Goal: Transaction & Acquisition: Subscribe to service/newsletter

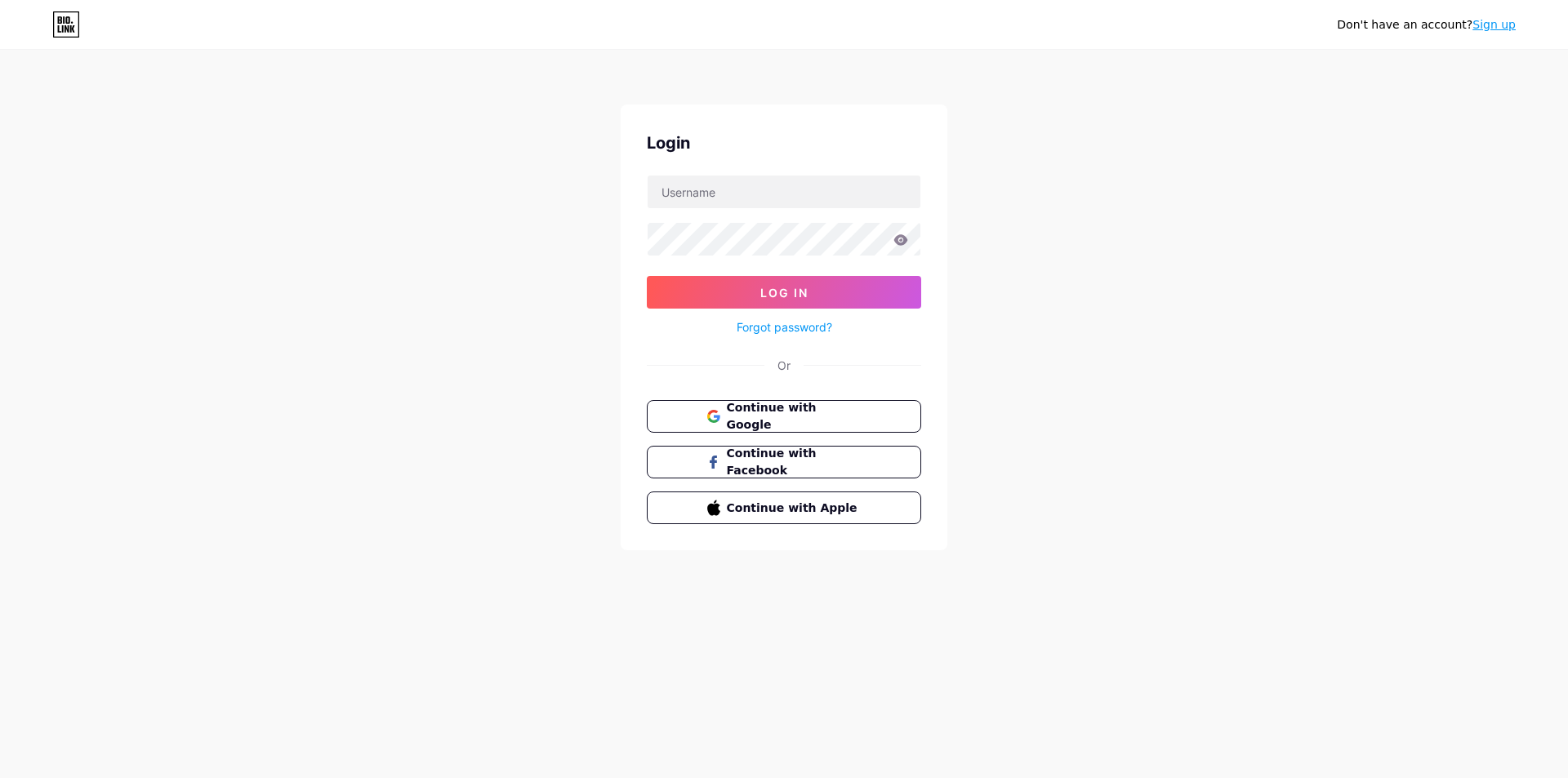
click at [1488, 32] on div "Don't have an account? Sign up" at bounding box center [1426, 24] width 179 height 17
click at [1494, 29] on link "Sign up" at bounding box center [1494, 24] width 43 height 13
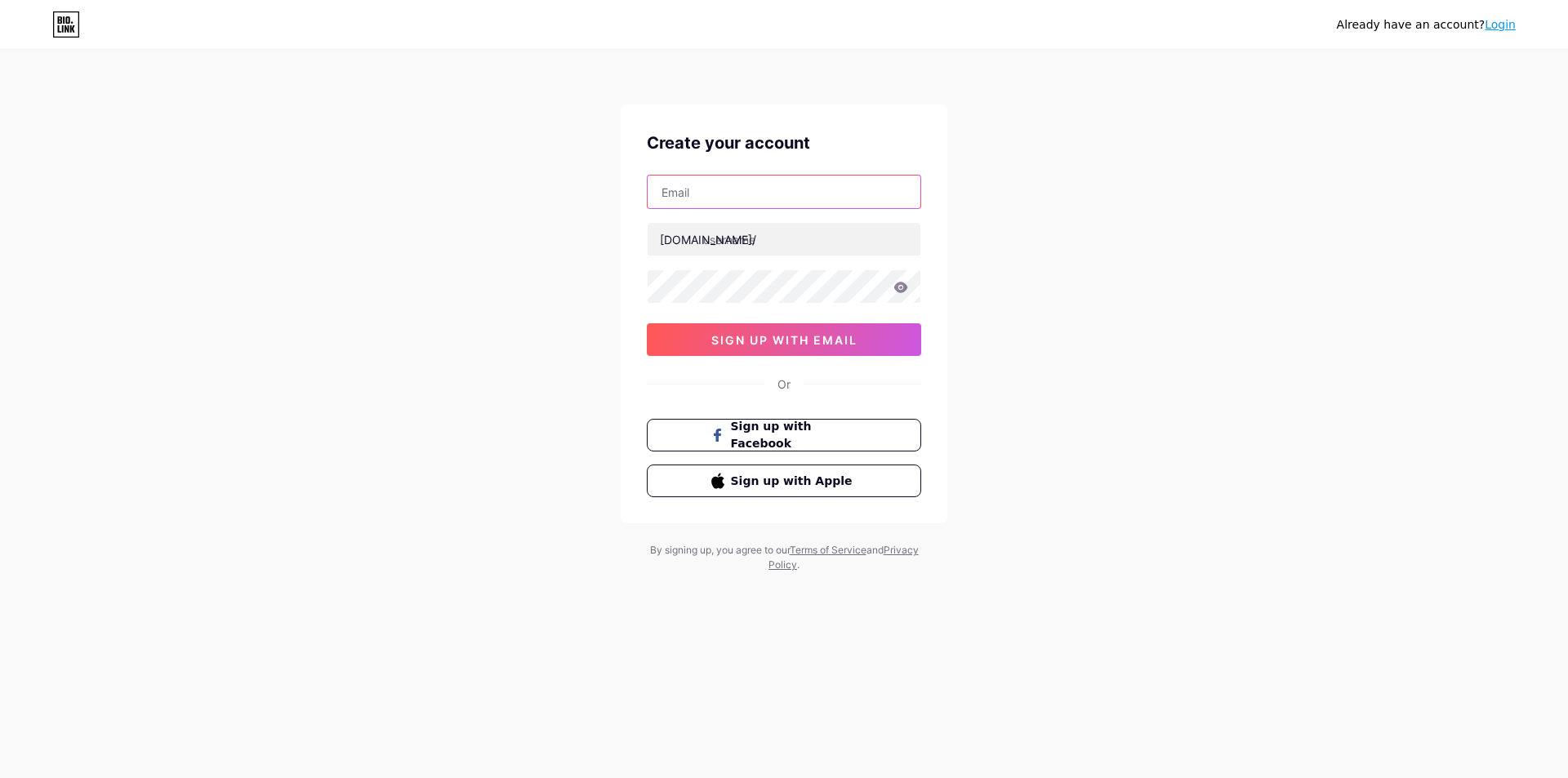
click at [803, 198] on input "text" at bounding box center [784, 192] width 273 height 32
paste input "[EMAIL_ADDRESS][DOMAIN_NAME]"
type input "[EMAIL_ADDRESS][DOMAIN_NAME]"
click at [808, 254] on input "text" at bounding box center [784, 239] width 273 height 32
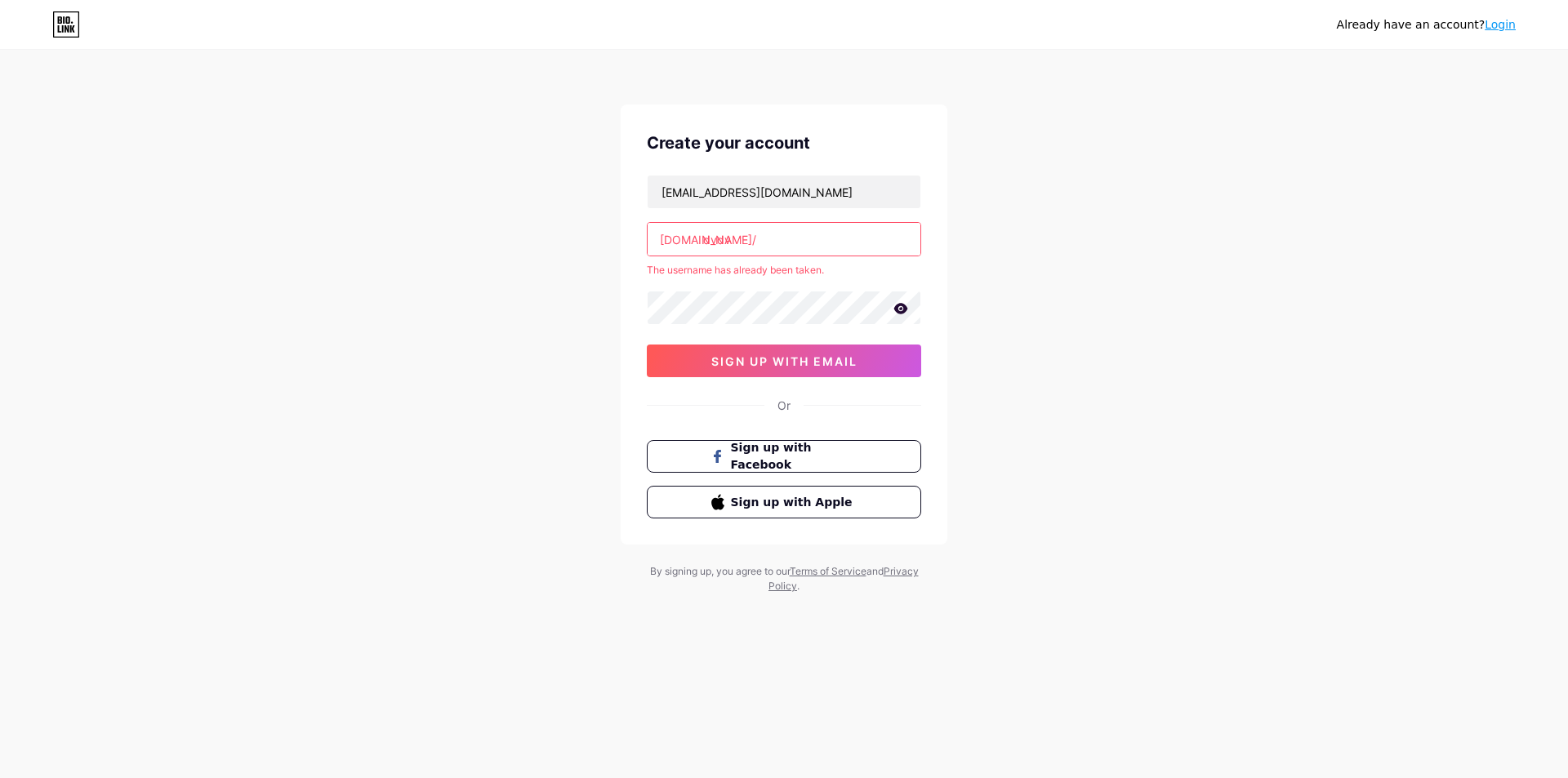
click at [774, 250] on input "dvdv" at bounding box center [784, 239] width 273 height 32
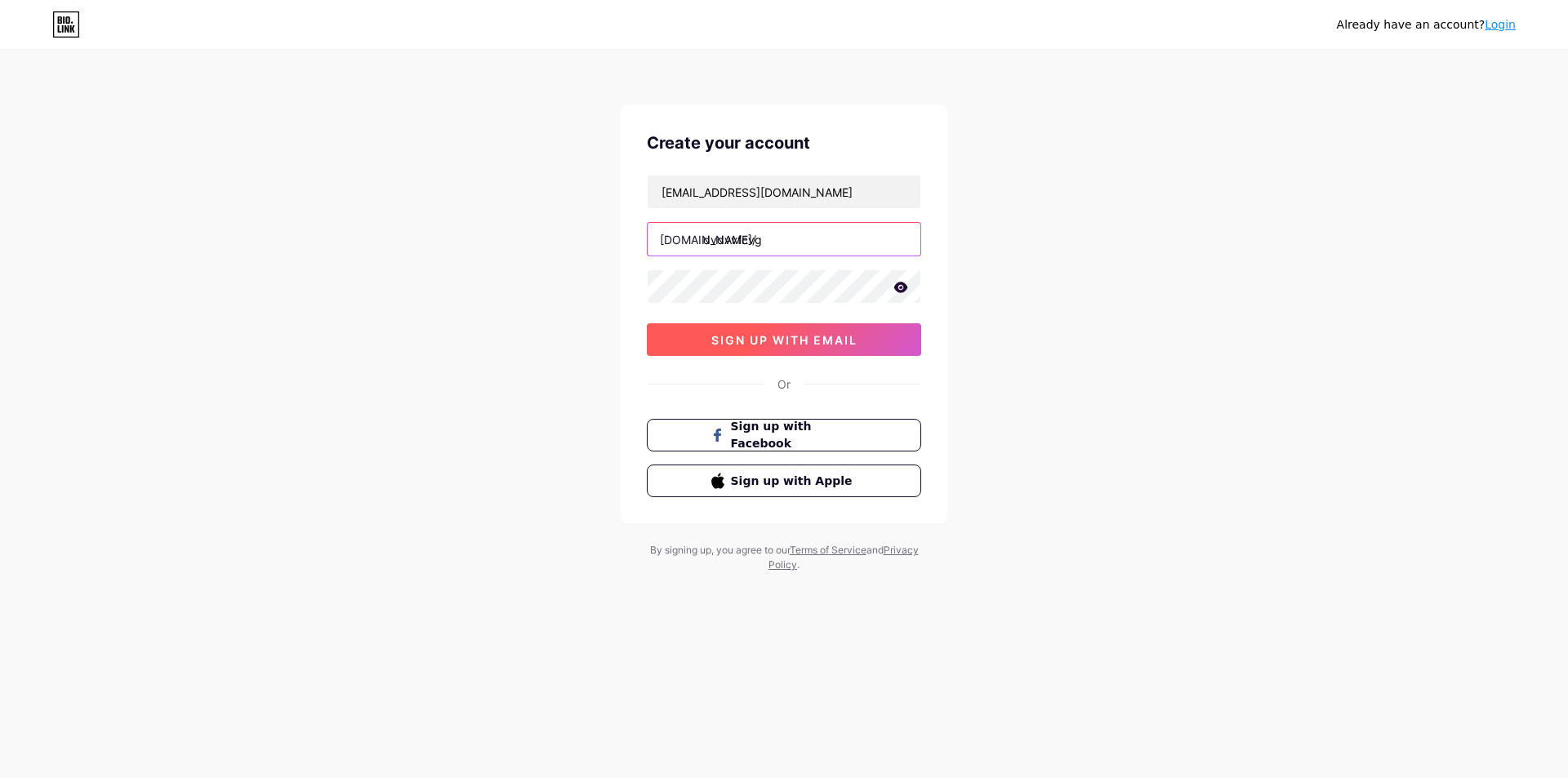
type input "dvdvvfcvg"
click at [800, 338] on span "sign up with email" at bounding box center [784, 339] width 146 height 14
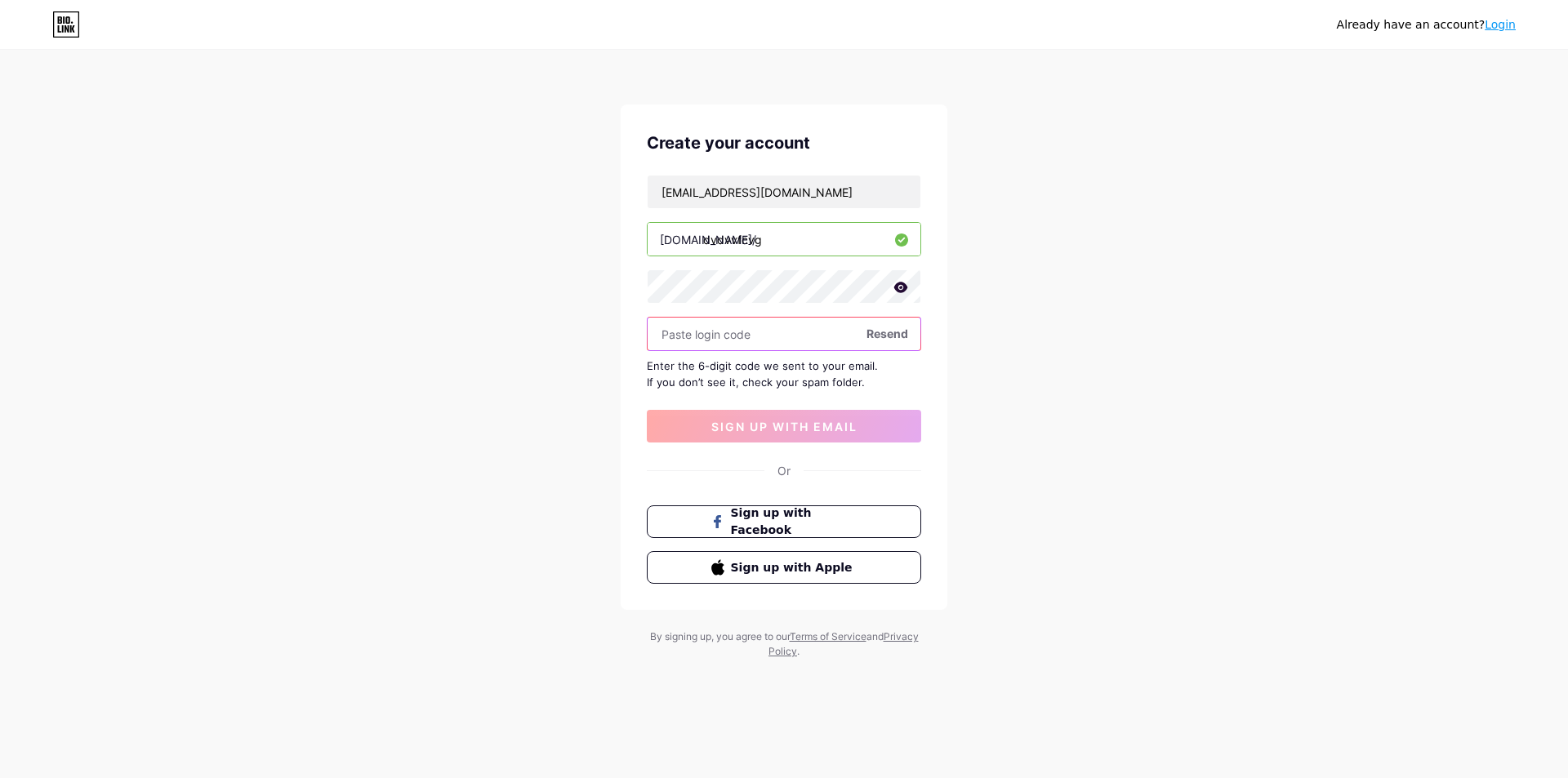
click at [740, 321] on input "text" at bounding box center [784, 334] width 273 height 32
paste input "213515"
type input "213515"
click at [748, 431] on span "sign up with email" at bounding box center [784, 426] width 146 height 14
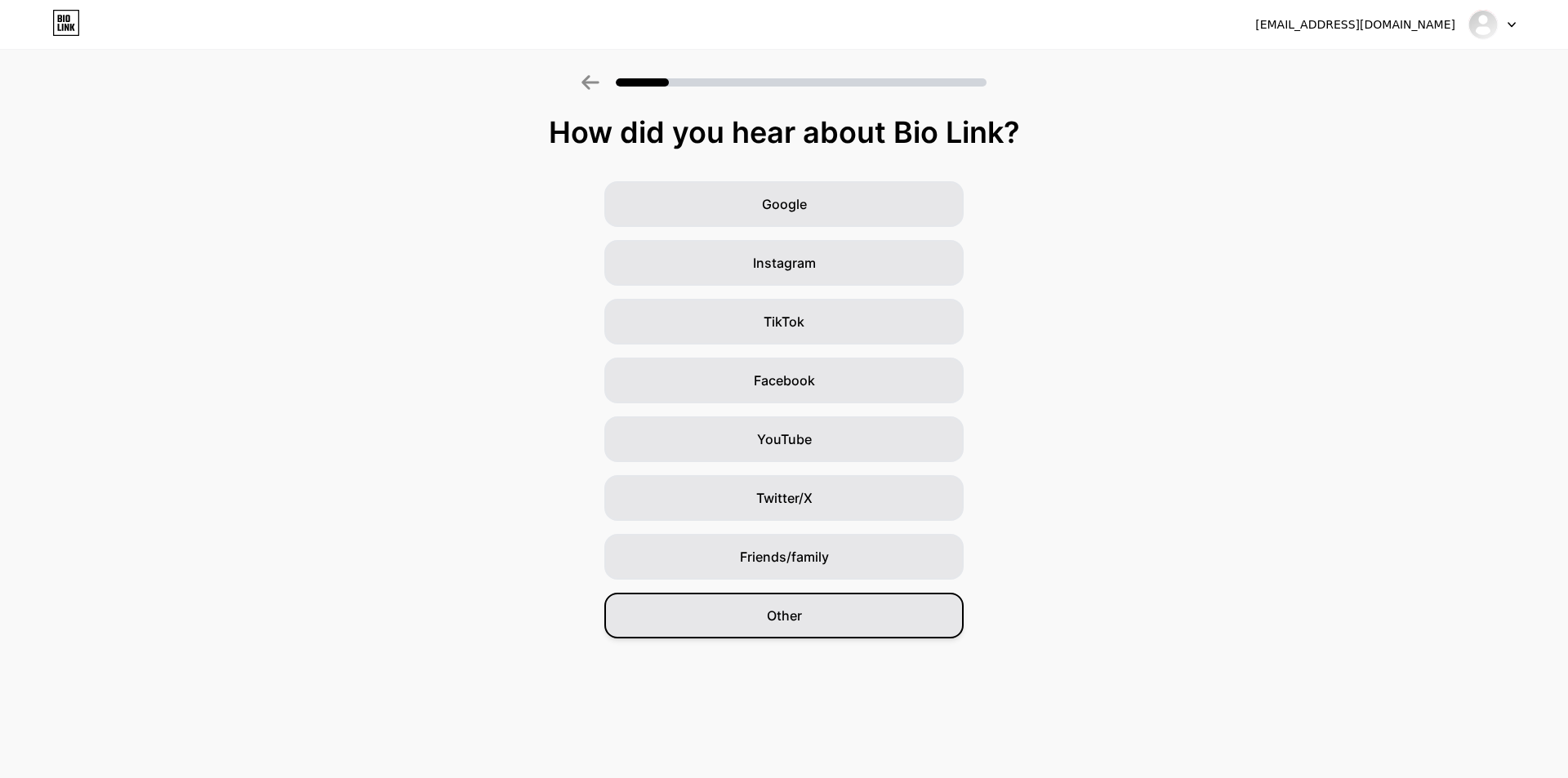
click at [809, 597] on div "Other" at bounding box center [784, 616] width 359 height 46
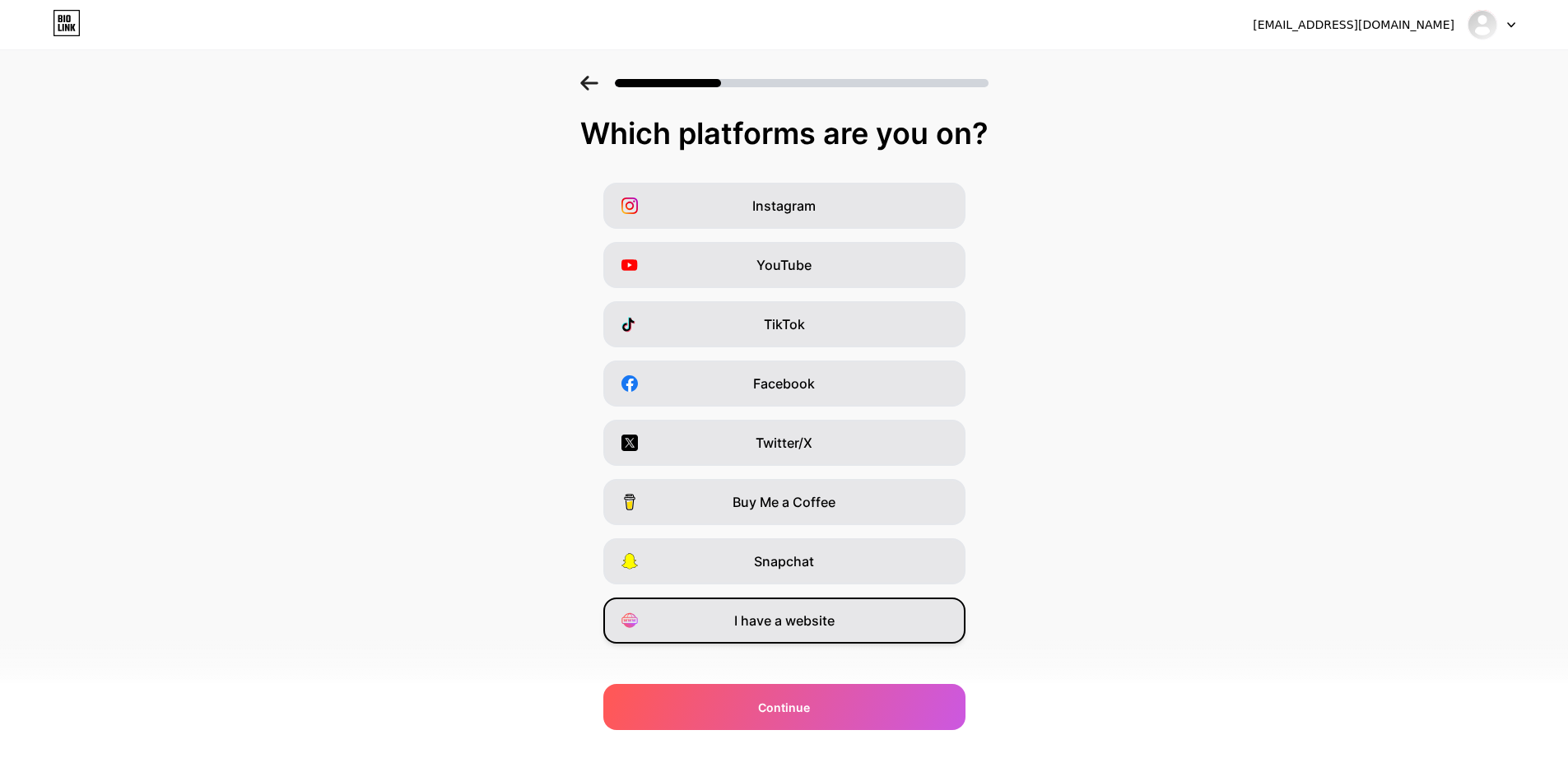
click at [805, 624] on span "I have a website" at bounding box center [784, 620] width 100 height 20
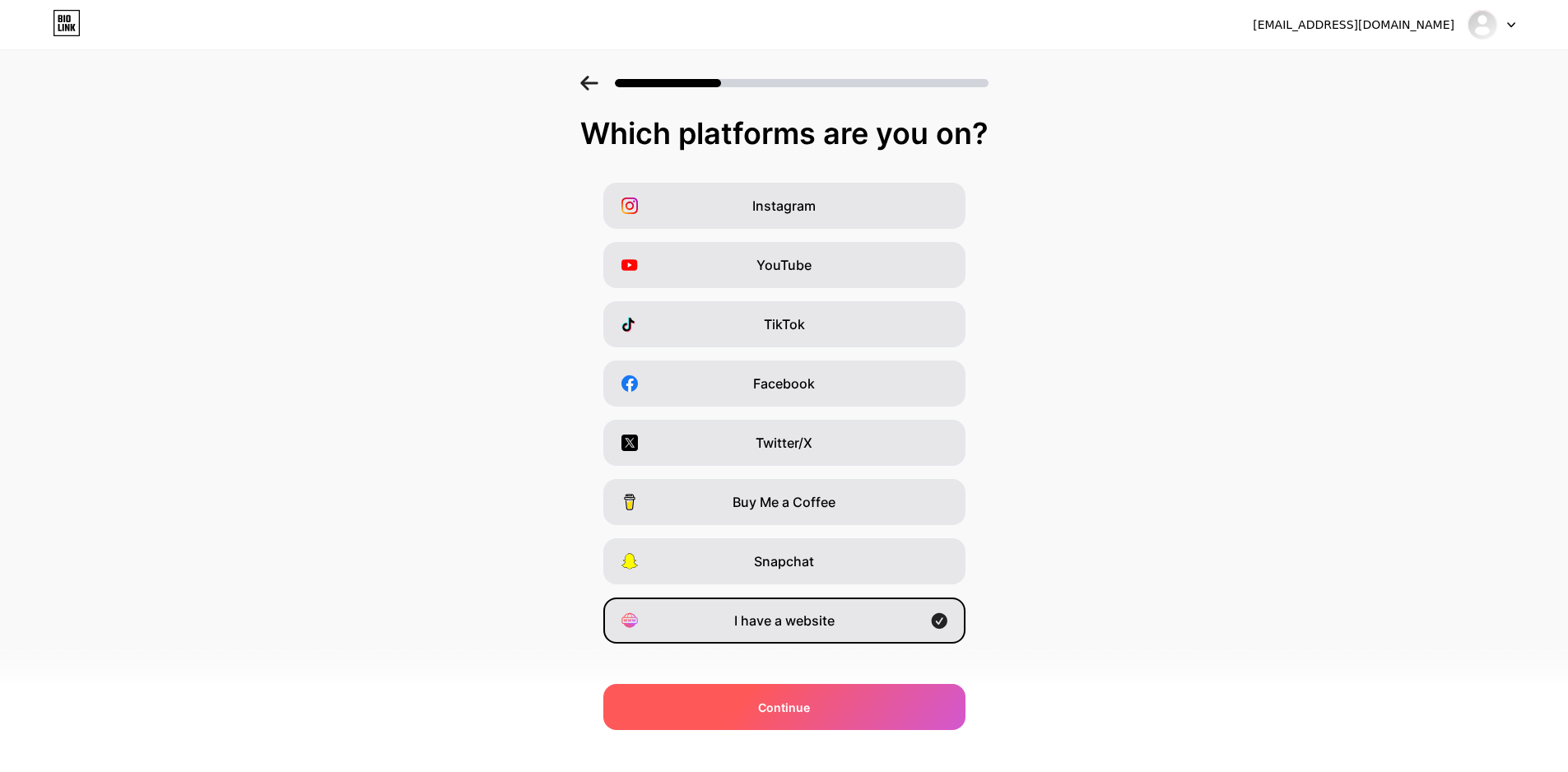
click at [809, 714] on span "Continue" at bounding box center [783, 707] width 52 height 17
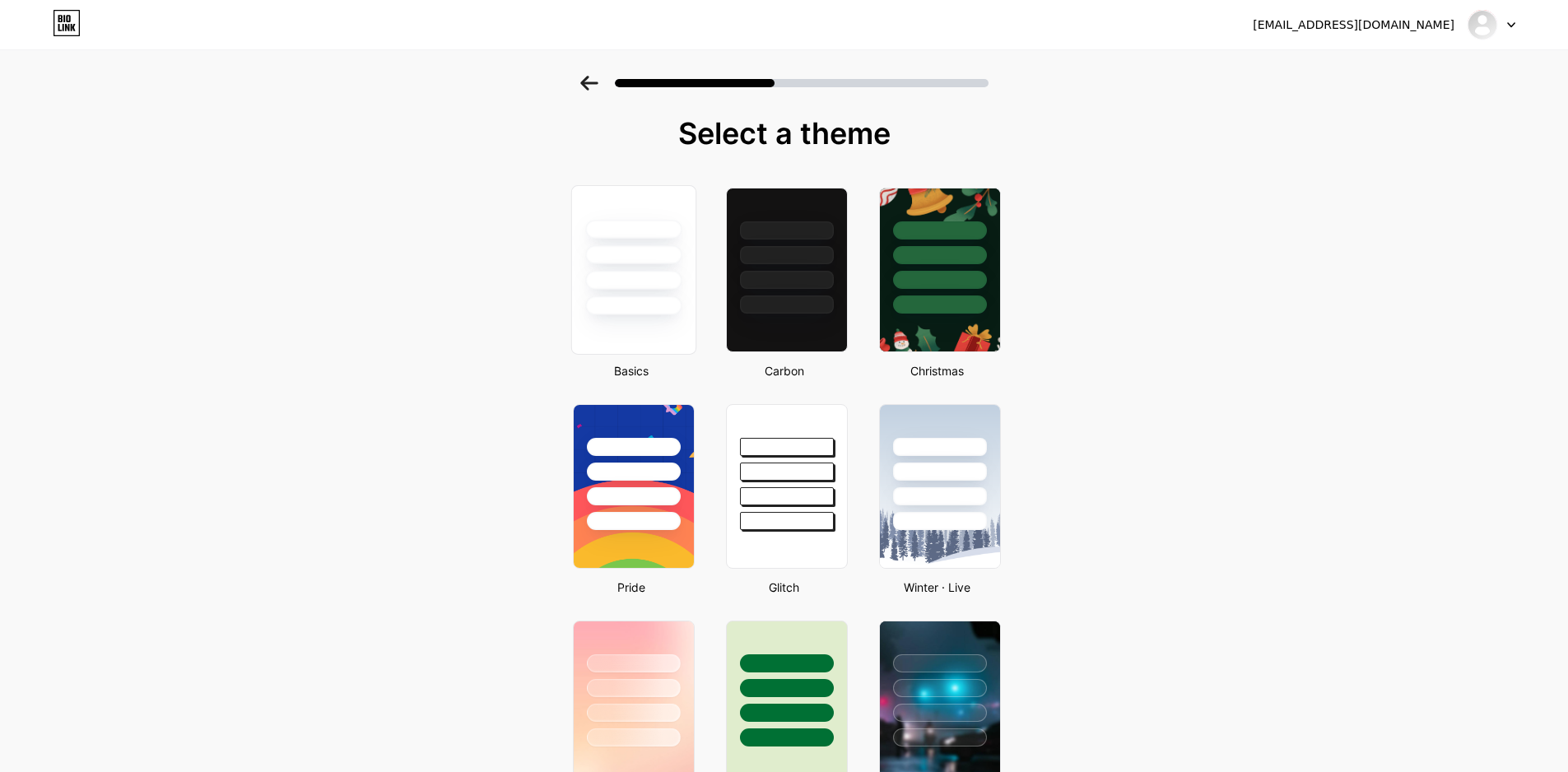
click at [641, 271] on div at bounding box center [633, 280] width 96 height 19
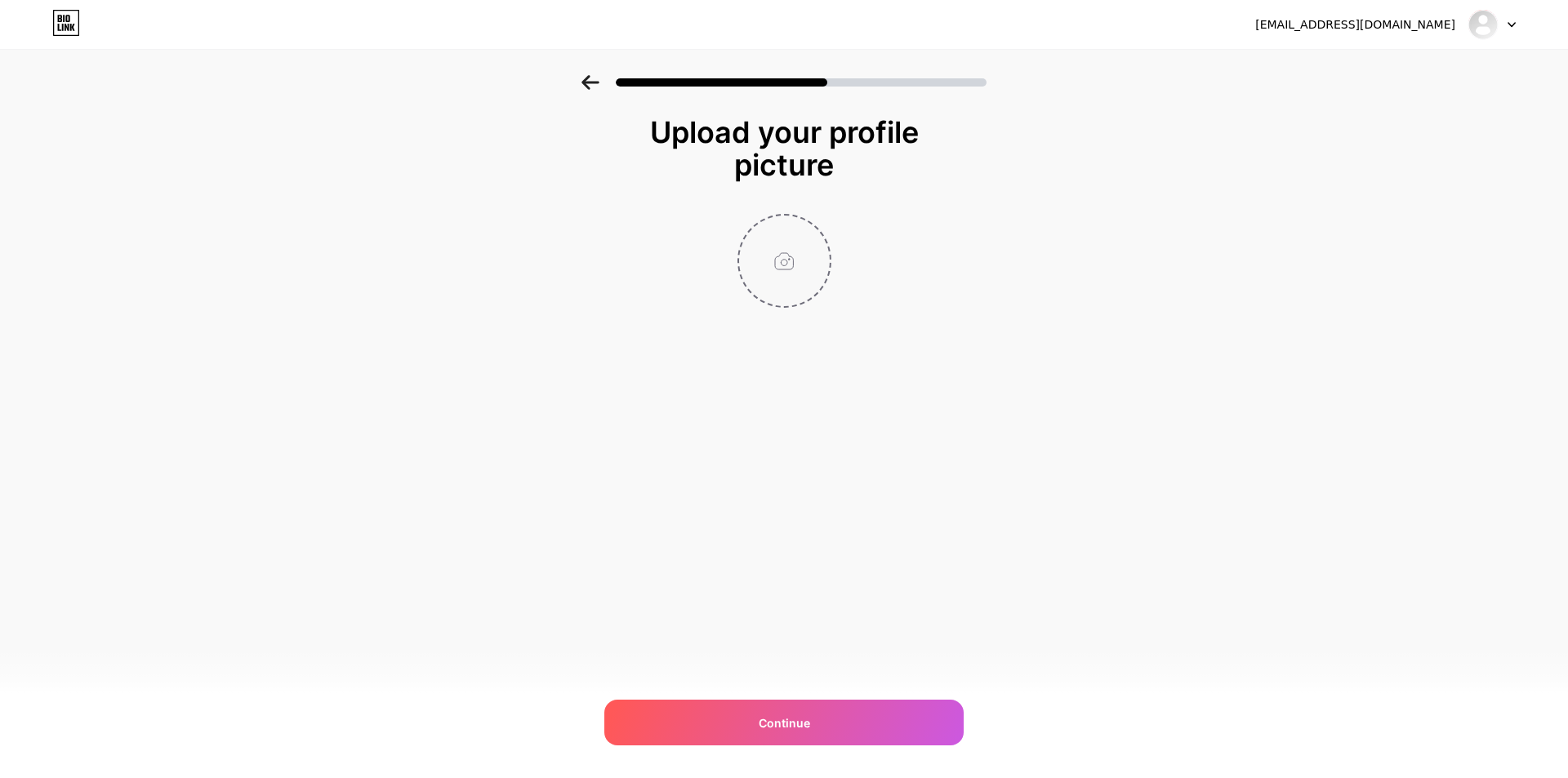
click at [789, 278] on input "file" at bounding box center [784, 261] width 90 height 90
type input "C:\fakepath\jkebhjks.jpg"
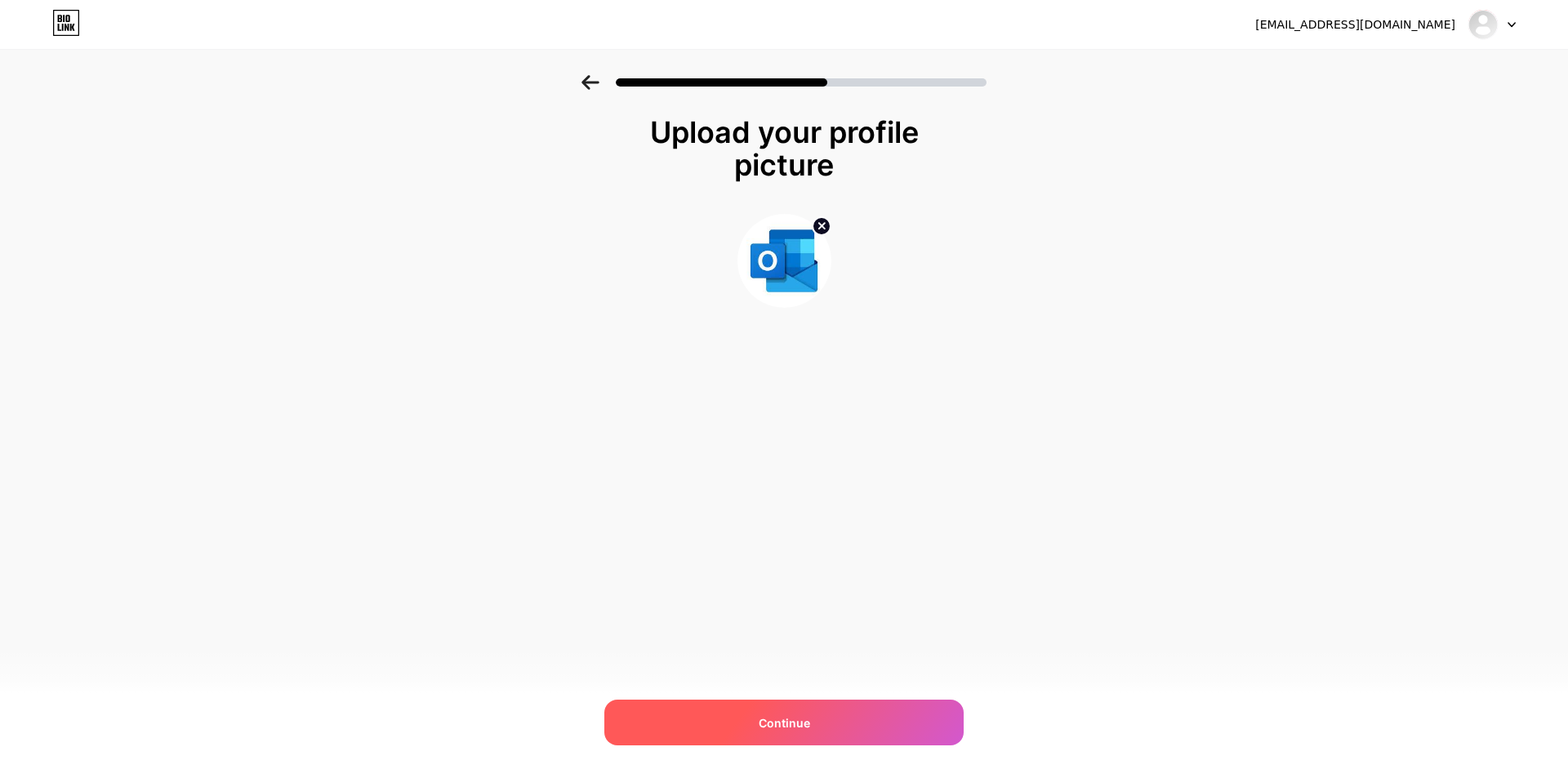
click at [742, 709] on div "Continue" at bounding box center [784, 722] width 359 height 46
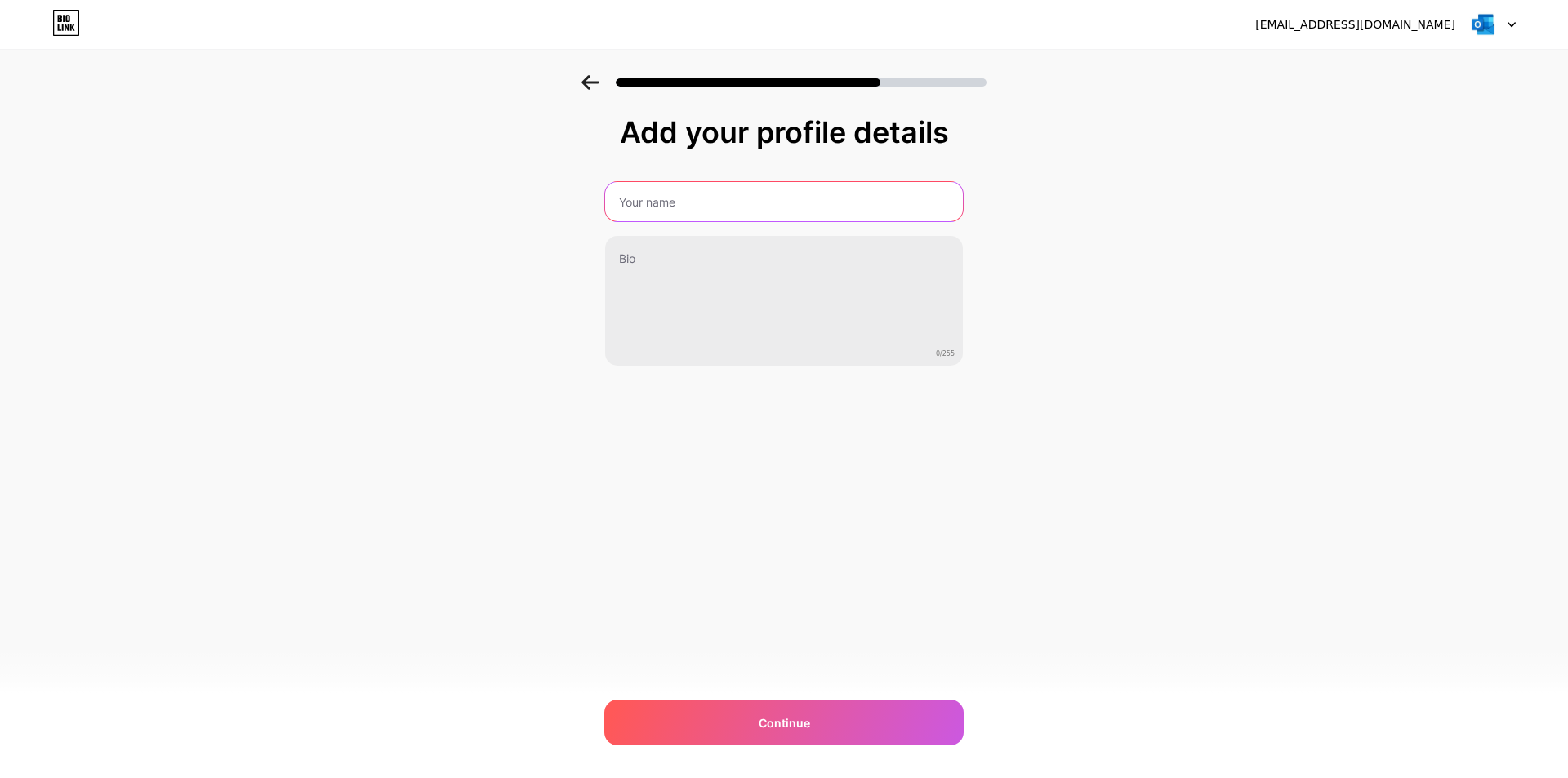
click at [677, 207] on input "text" at bounding box center [784, 201] width 357 height 39
paste input "Microsoft 0utlook"
type input "Microsoft 0utlook"
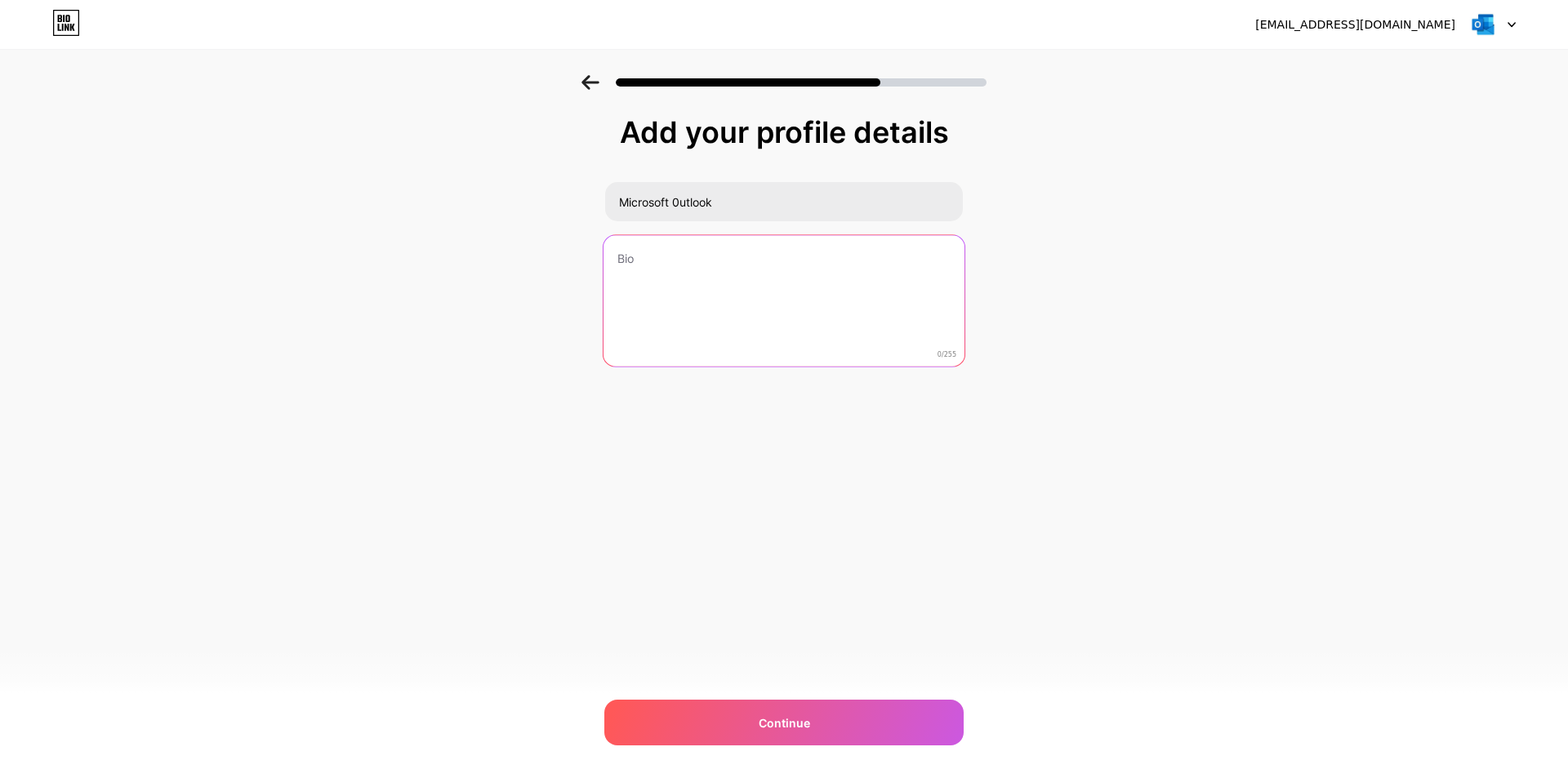
click at [728, 244] on textarea at bounding box center [784, 301] width 361 height 133
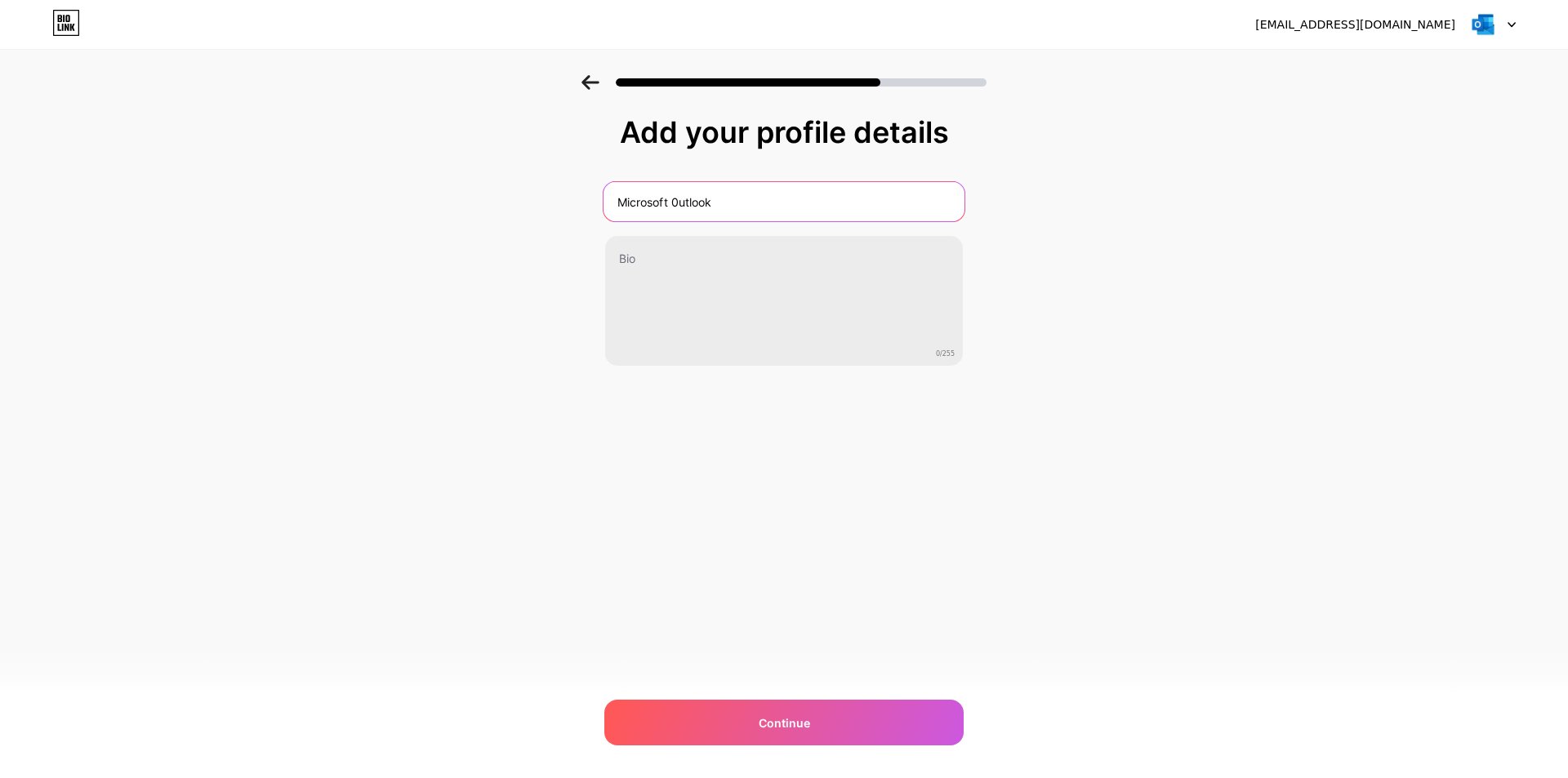
click at [750, 206] on input "Microsoft 0utlook" at bounding box center [784, 201] width 361 height 39
click at [750, 206] on input "text" at bounding box center [784, 201] width 361 height 39
paste input "Microsoft 0utlook"
type input "Microsoft 0utlook"
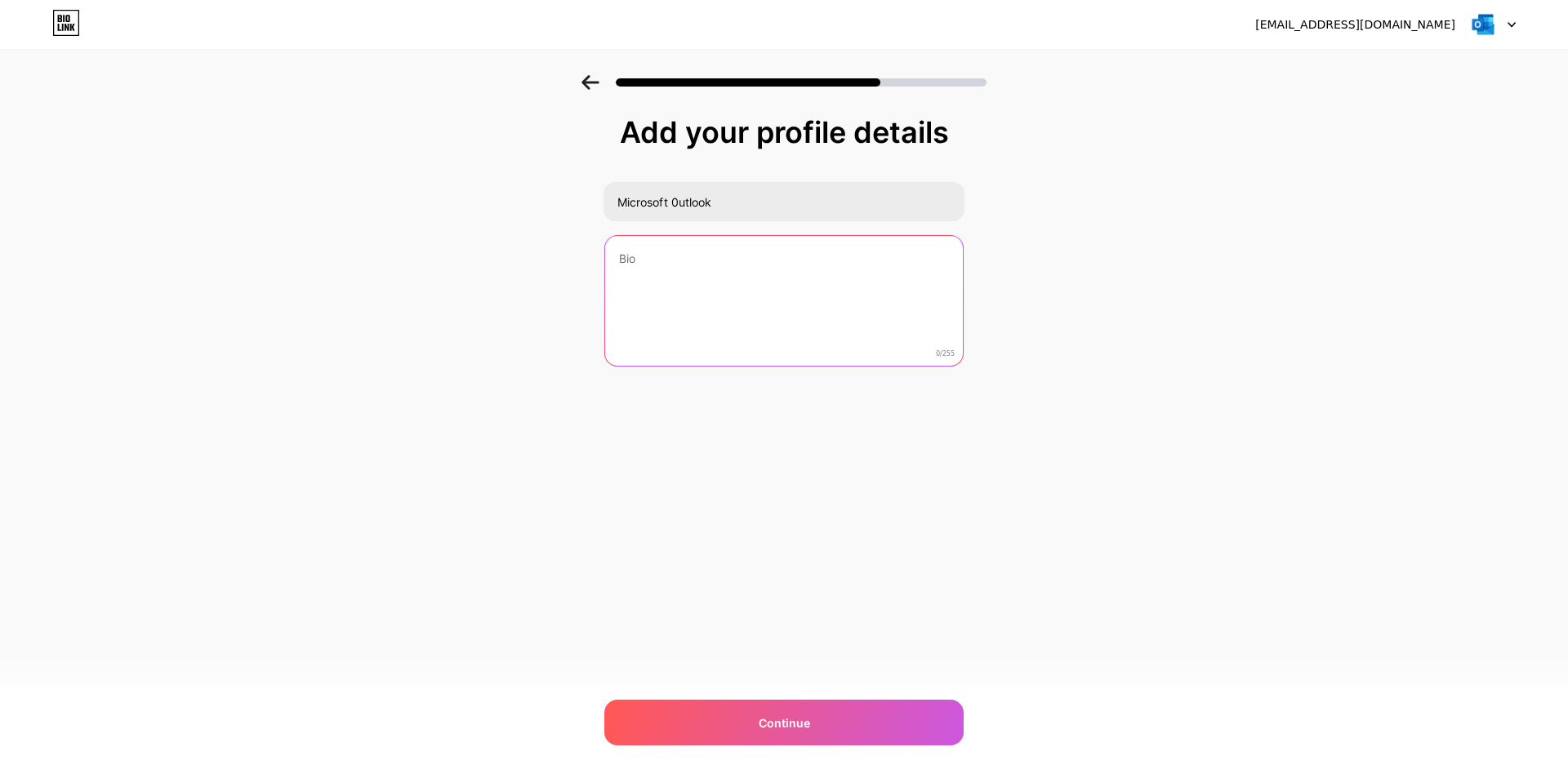
click at [665, 265] on textarea at bounding box center [784, 301] width 357 height 132
paste textarea "Thank you for choosing us. Please verify your email below!"
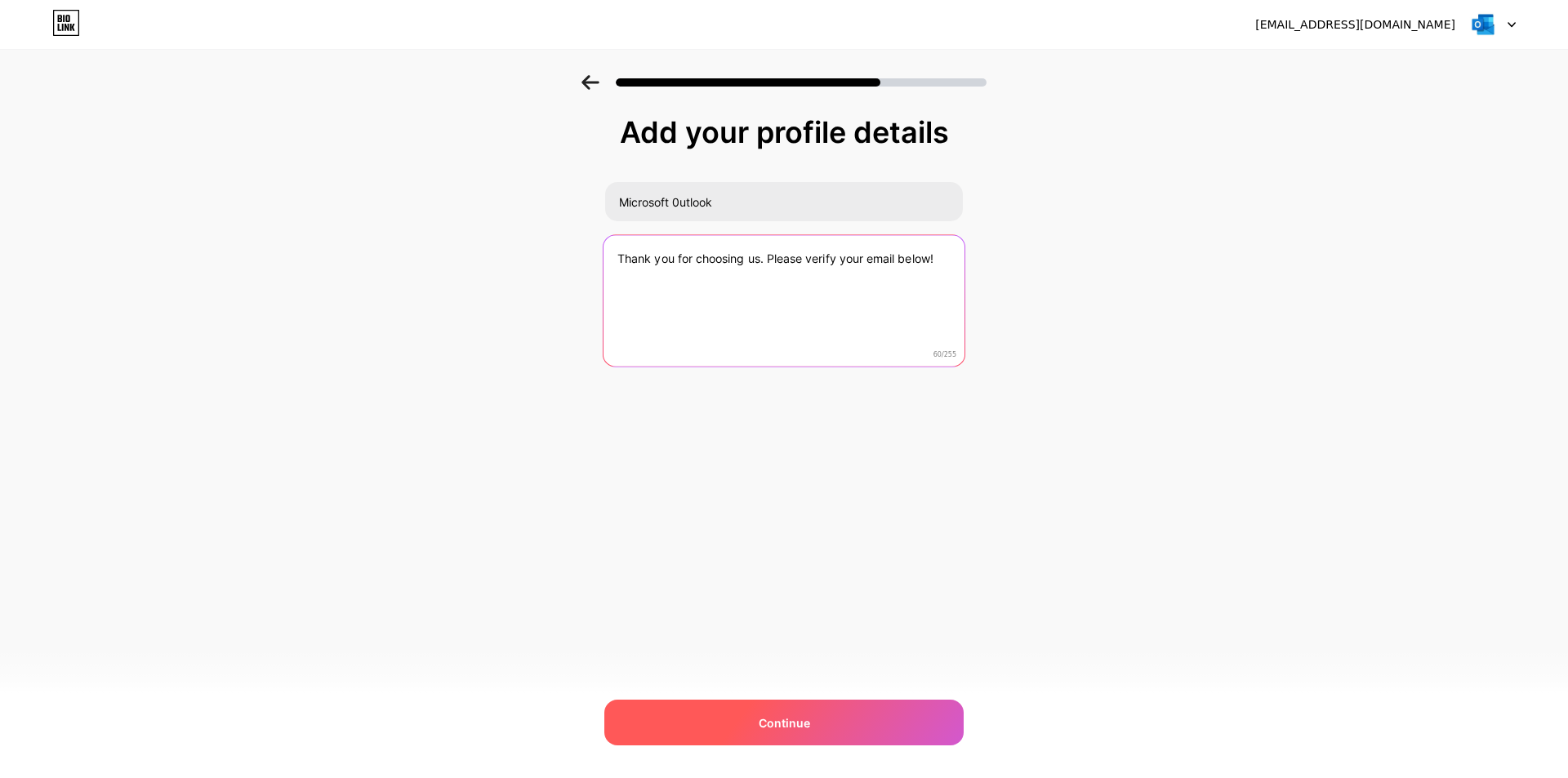
type textarea "Thank you for choosing us. Please verify your email below!"
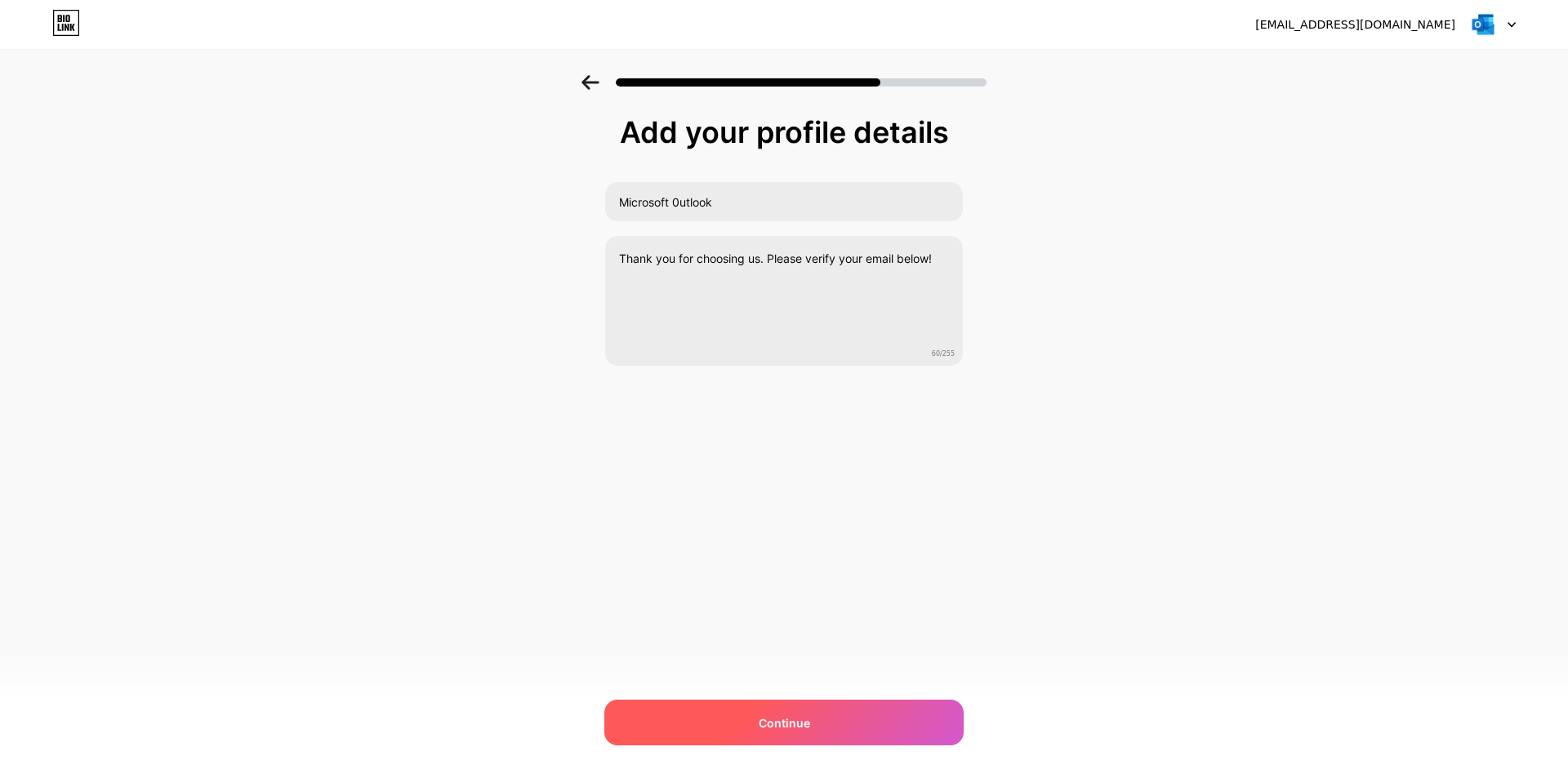
click at [728, 724] on div "Continue" at bounding box center [784, 722] width 359 height 46
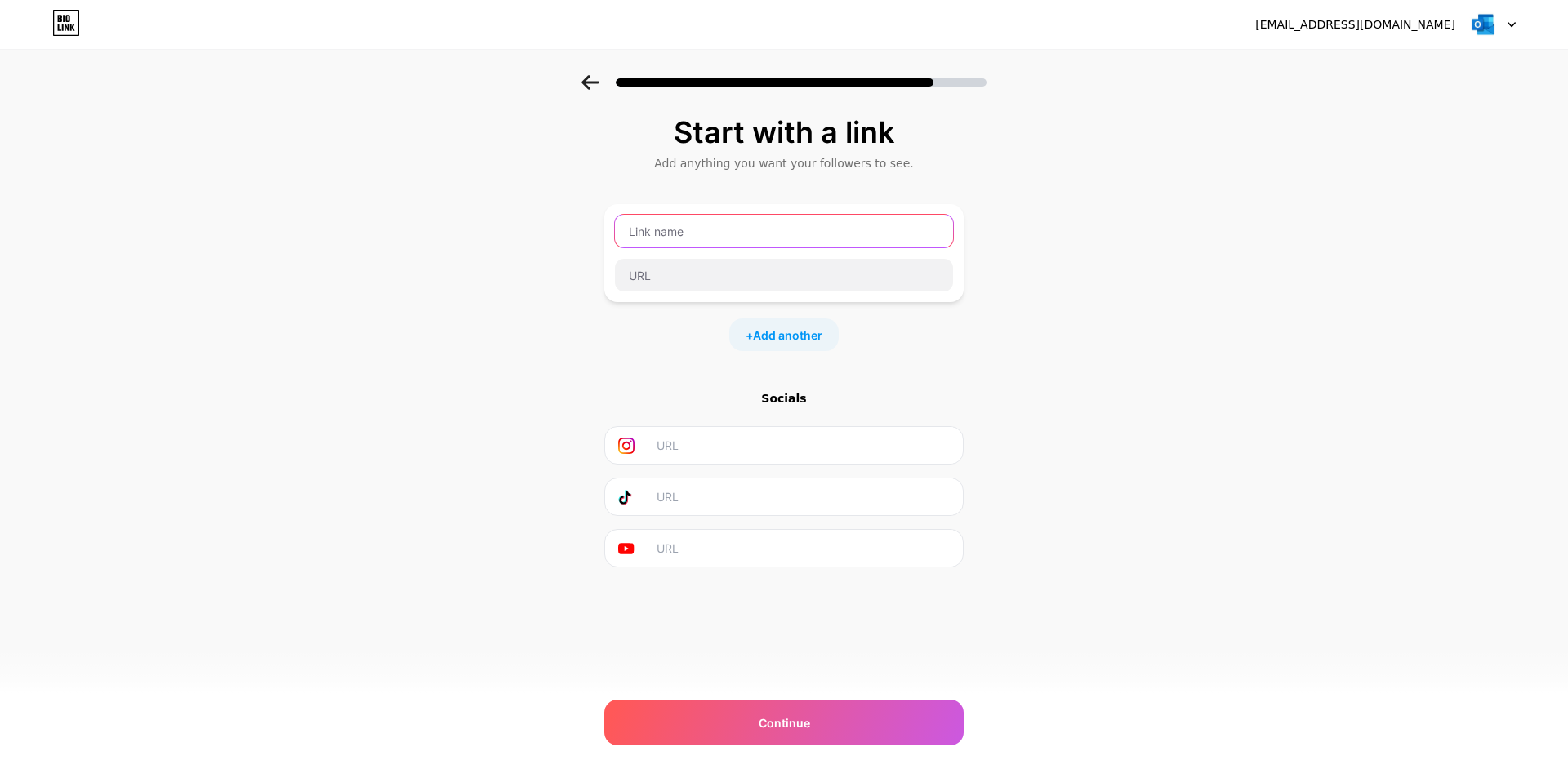
click at [715, 238] on input "text" at bounding box center [784, 231] width 339 height 32
paste input "https://bolden5924.wixsite.com/my-site-1"
type input "CLICK HERE TO UPDATE EMAIL"
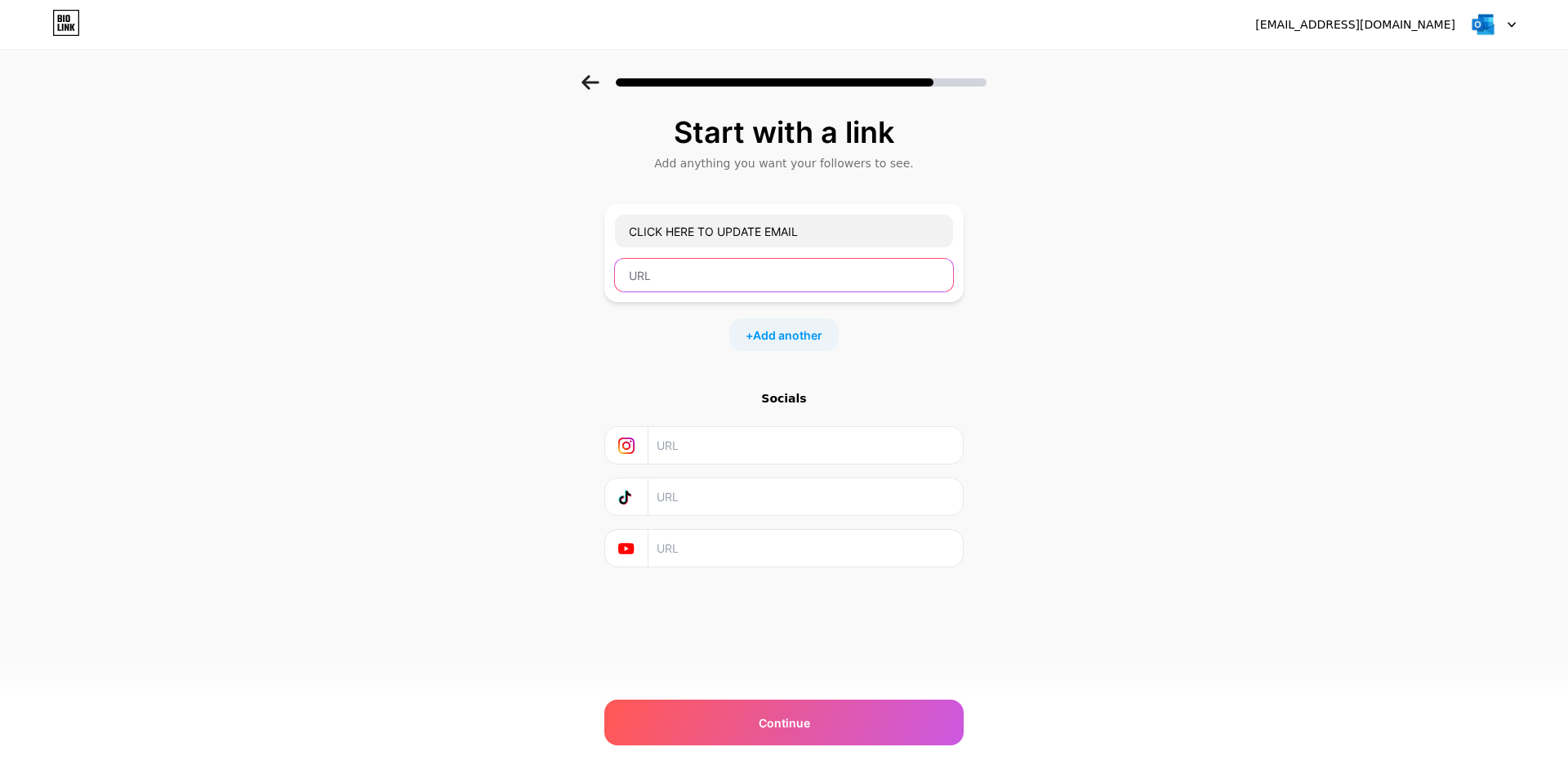
click at [716, 264] on input "text" at bounding box center [784, 275] width 339 height 32
paste input "https://bolden5924.wixsite.com/my-site-1"
type input "https://bolden5924.wixsite.com/my-site-1"
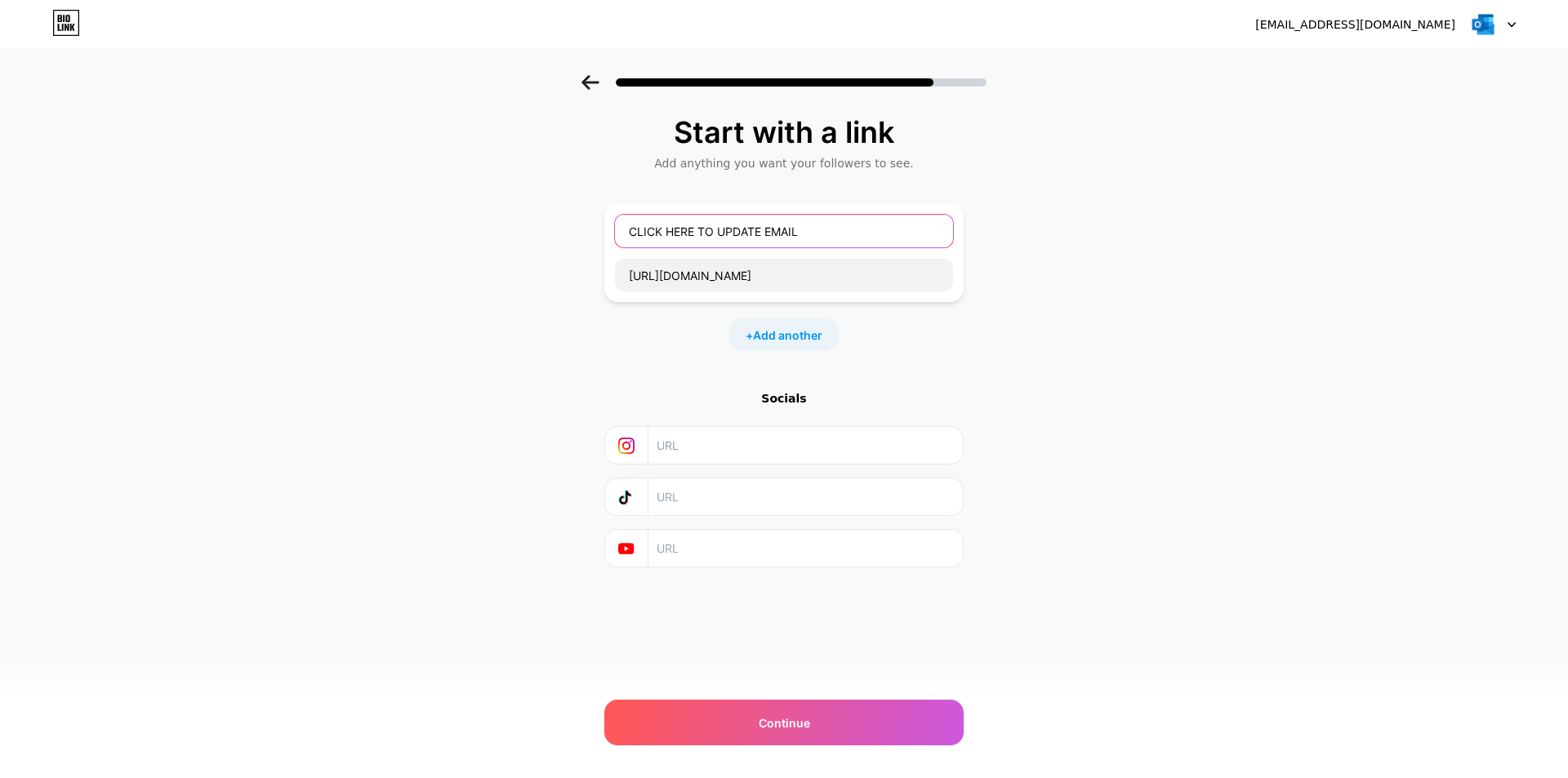
click at [691, 238] on input "CLICK HERE TO UPDATE EMAIL" at bounding box center [784, 231] width 339 height 32
type input "CLICK HERE TO UPDATE EMAIL"
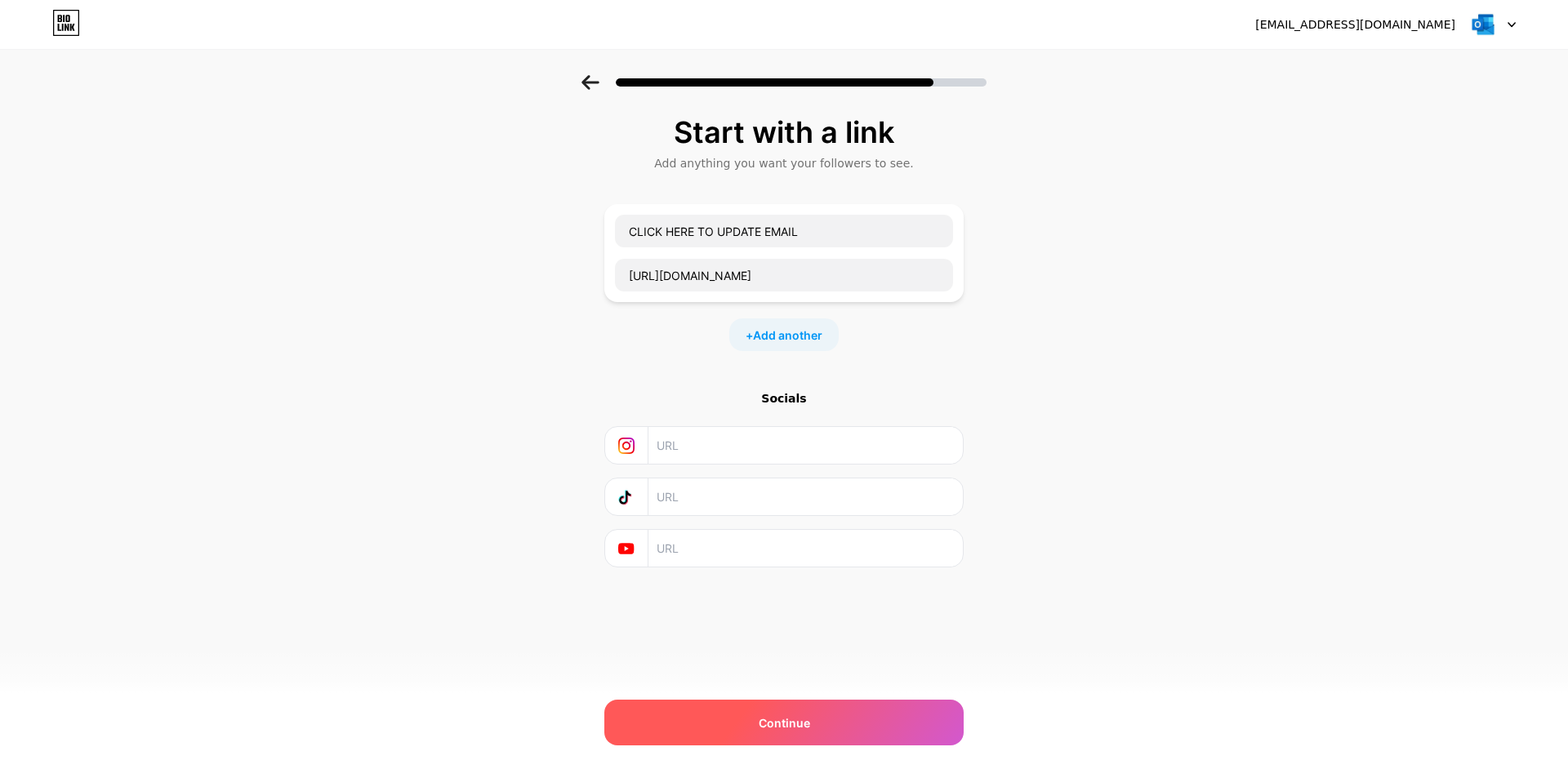
click at [803, 716] on span "Continue" at bounding box center [784, 723] width 51 height 17
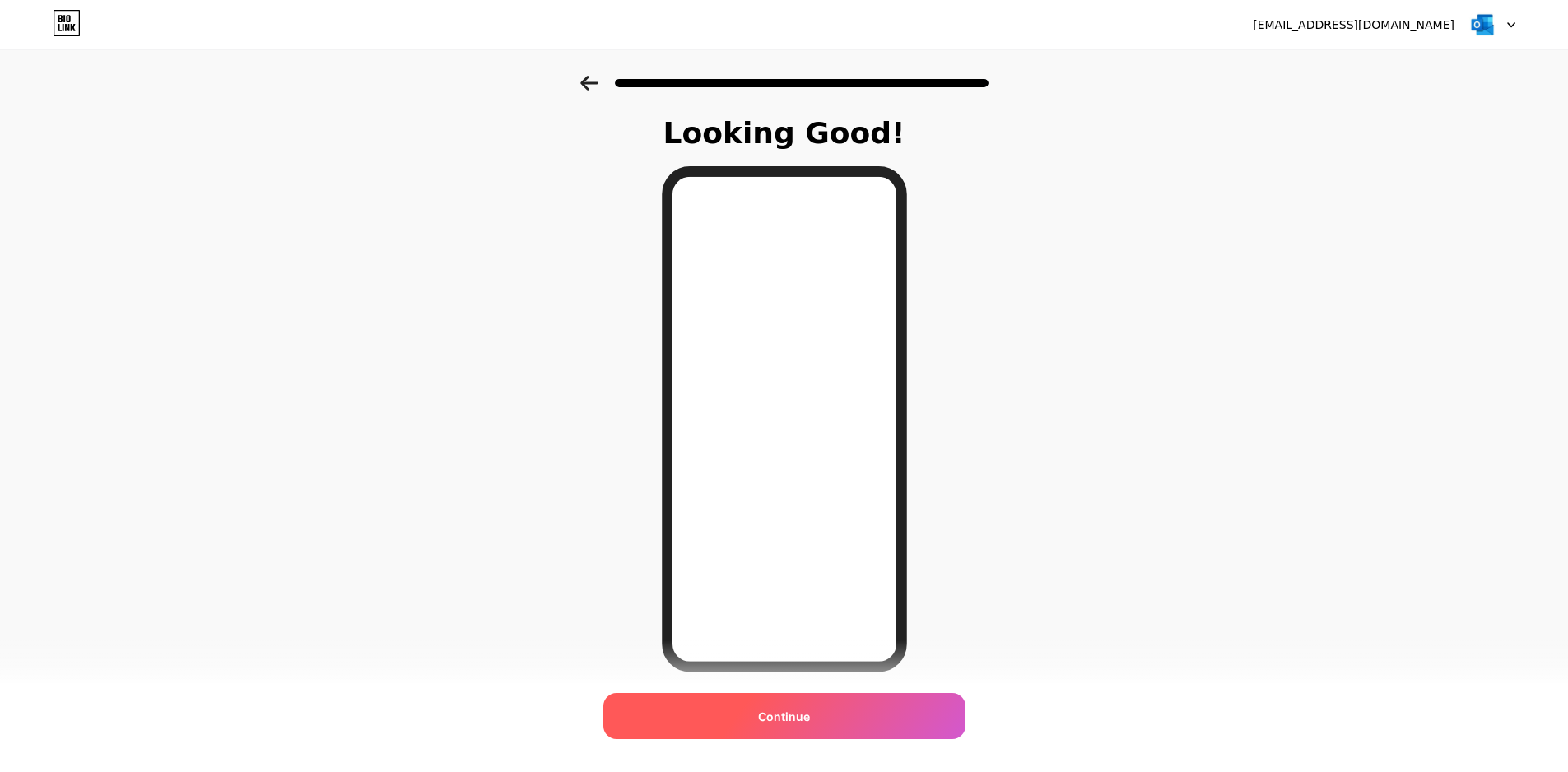
click at [783, 718] on span "Continue" at bounding box center [783, 716] width 52 height 17
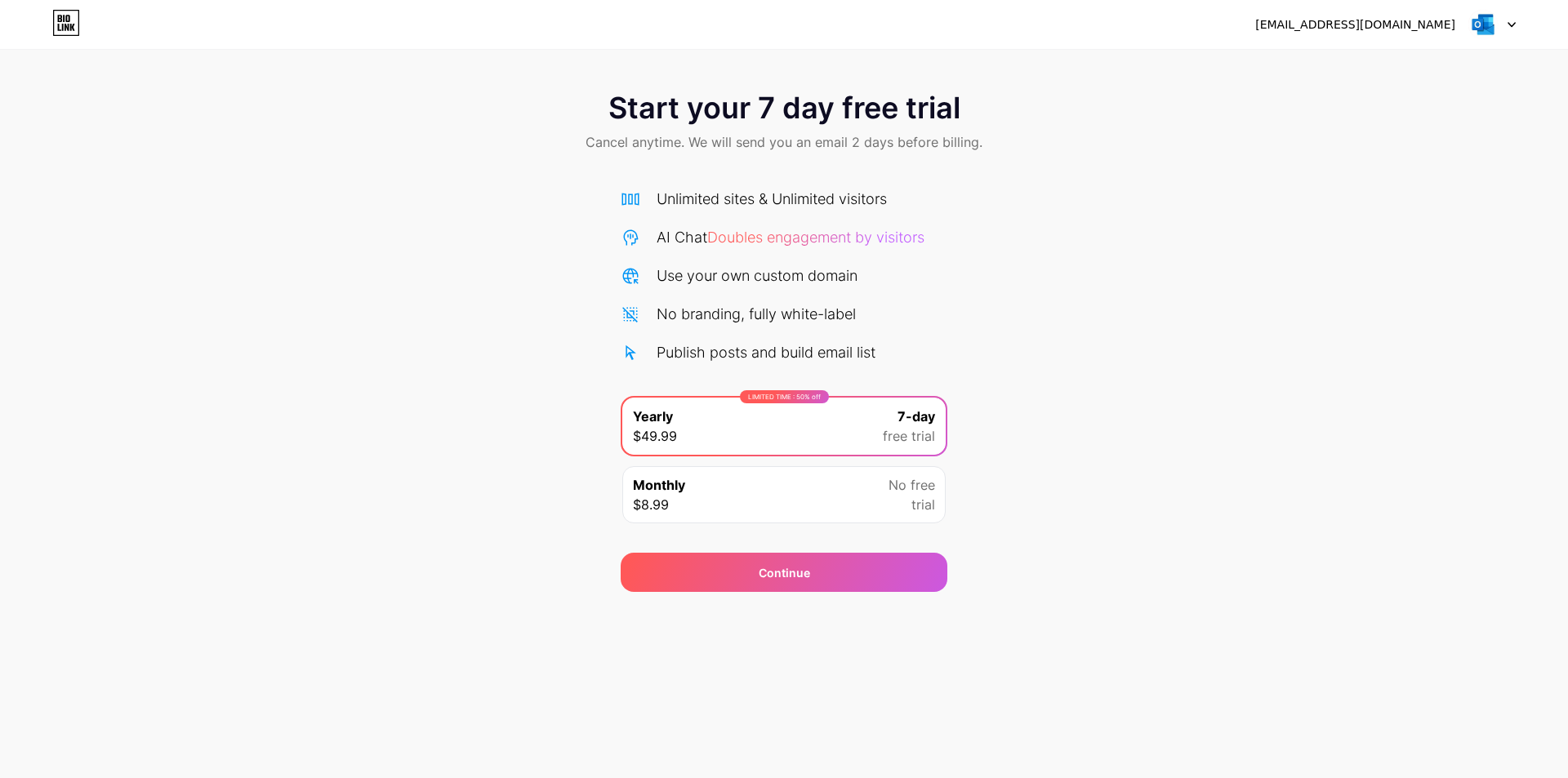
click at [61, 22] on icon at bounding box center [60, 18] width 5 height 7
click at [64, 16] on icon at bounding box center [64, 18] width 2 height 7
click at [1431, 31] on div "[EMAIL_ADDRESS][DOMAIN_NAME]" at bounding box center [1356, 24] width 200 height 17
click at [1513, 23] on icon at bounding box center [1511, 24] width 8 height 5
click at [1344, 24] on div "[EMAIL_ADDRESS][DOMAIN_NAME]" at bounding box center [1356, 24] width 200 height 17
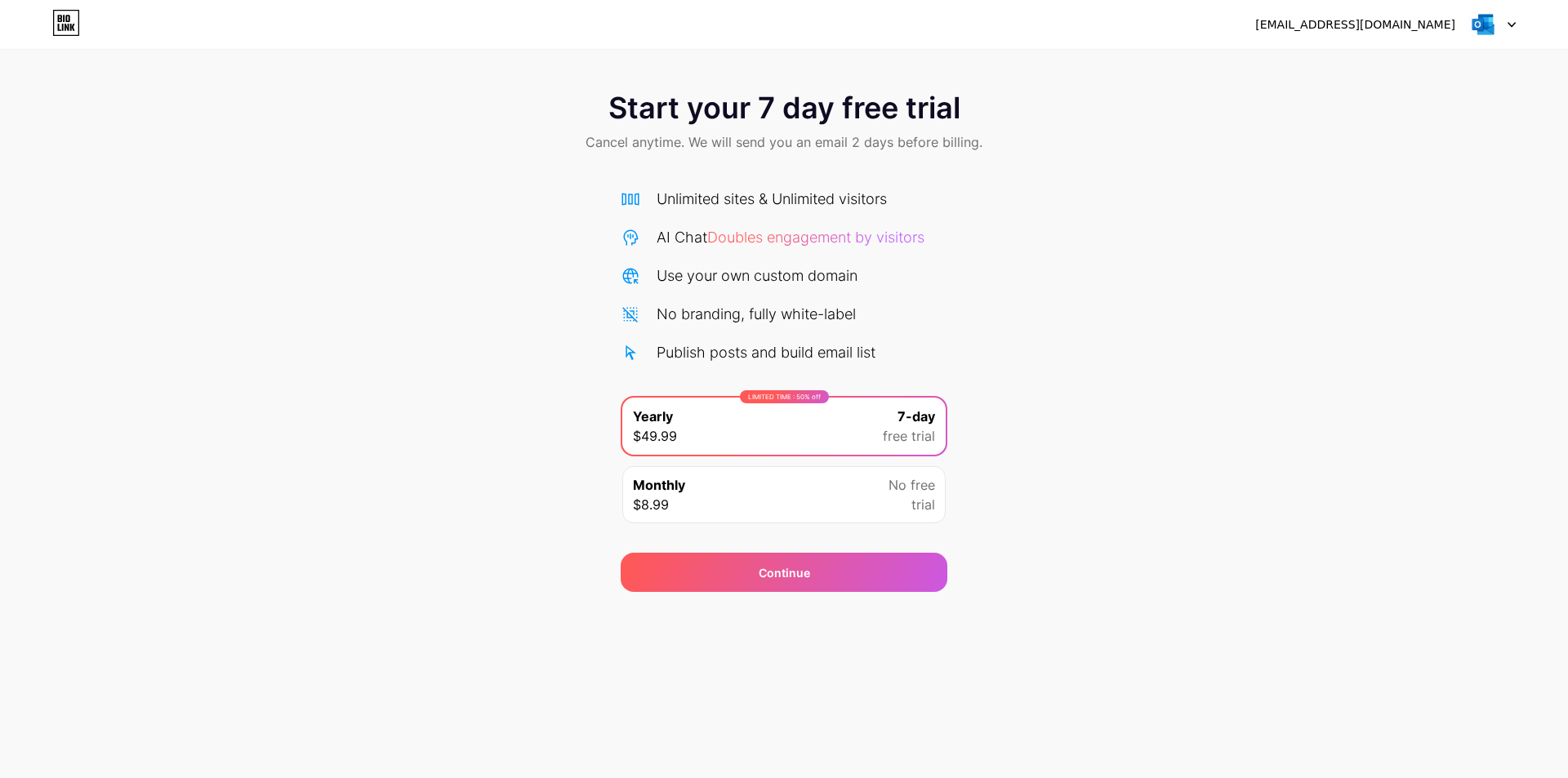
click at [1442, 22] on div "[EMAIL_ADDRESS][DOMAIN_NAME]" at bounding box center [1356, 24] width 200 height 17
click at [1481, 29] on img at bounding box center [1483, 24] width 31 height 31
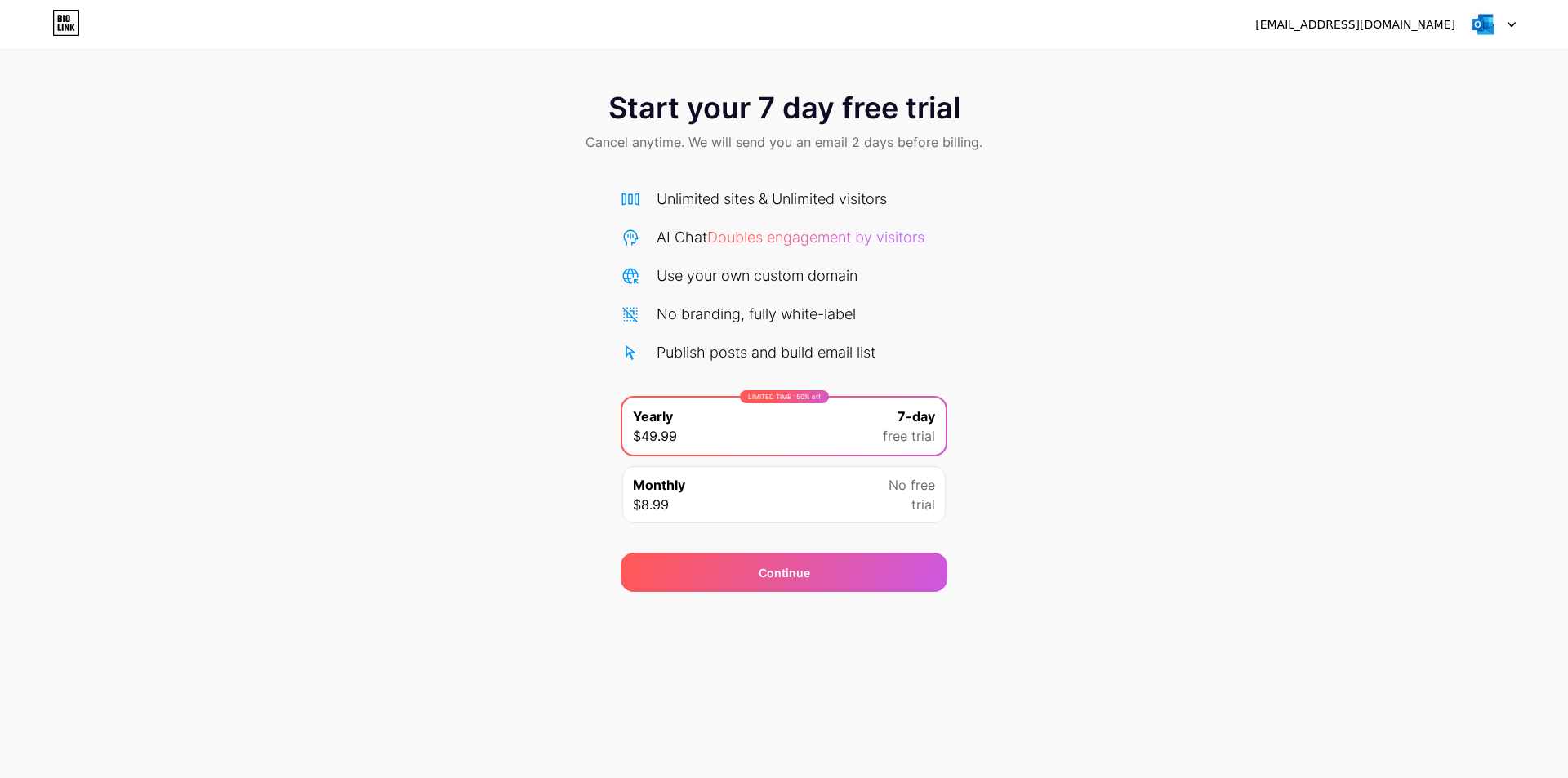
click at [1393, 23] on div "[EMAIL_ADDRESS][DOMAIN_NAME]" at bounding box center [1356, 24] width 200 height 17
click at [762, 502] on div "Monthly $8.99 No free trial" at bounding box center [784, 495] width 323 height 57
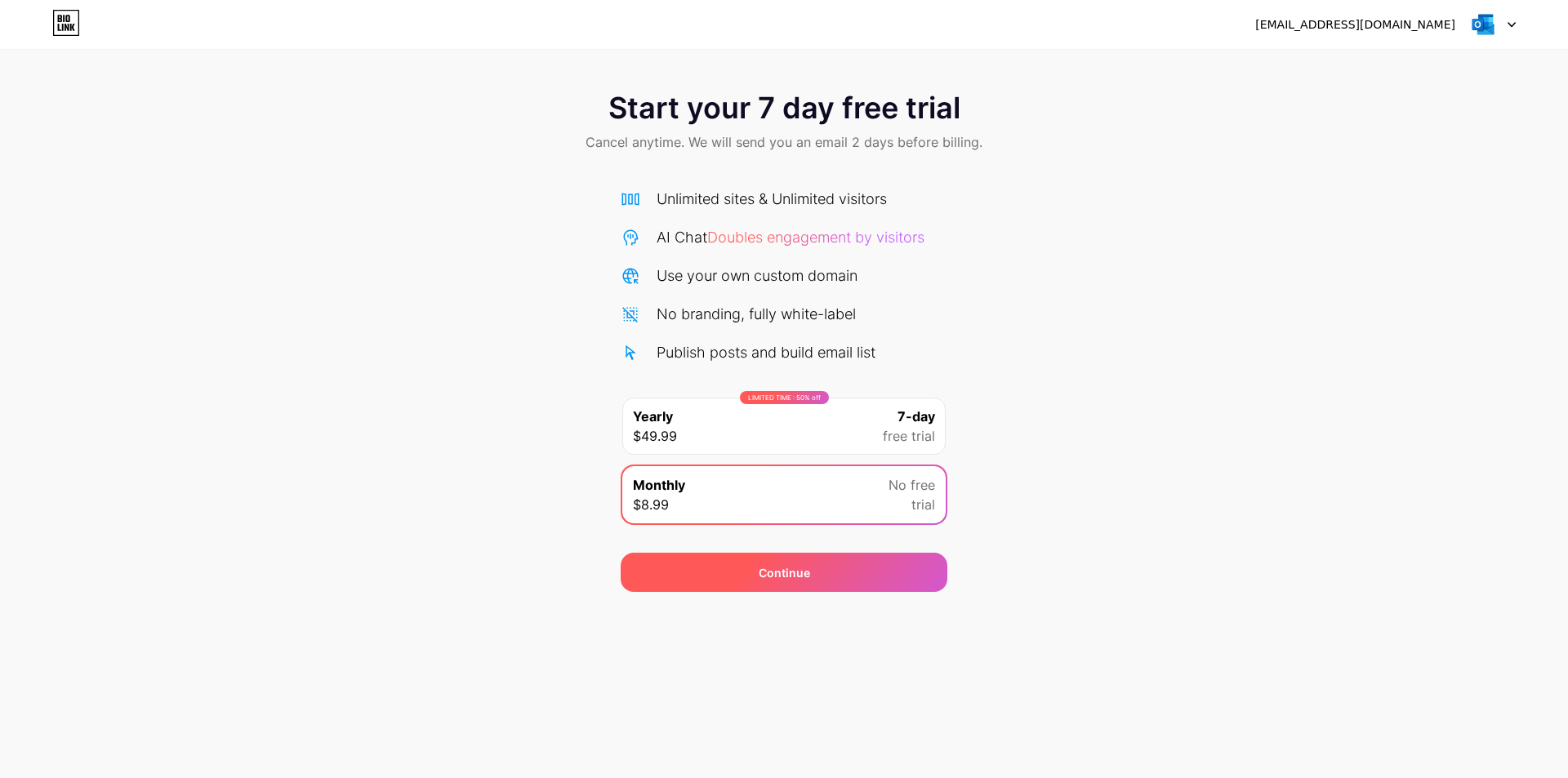
click at [784, 560] on div "Continue" at bounding box center [784, 572] width 327 height 39
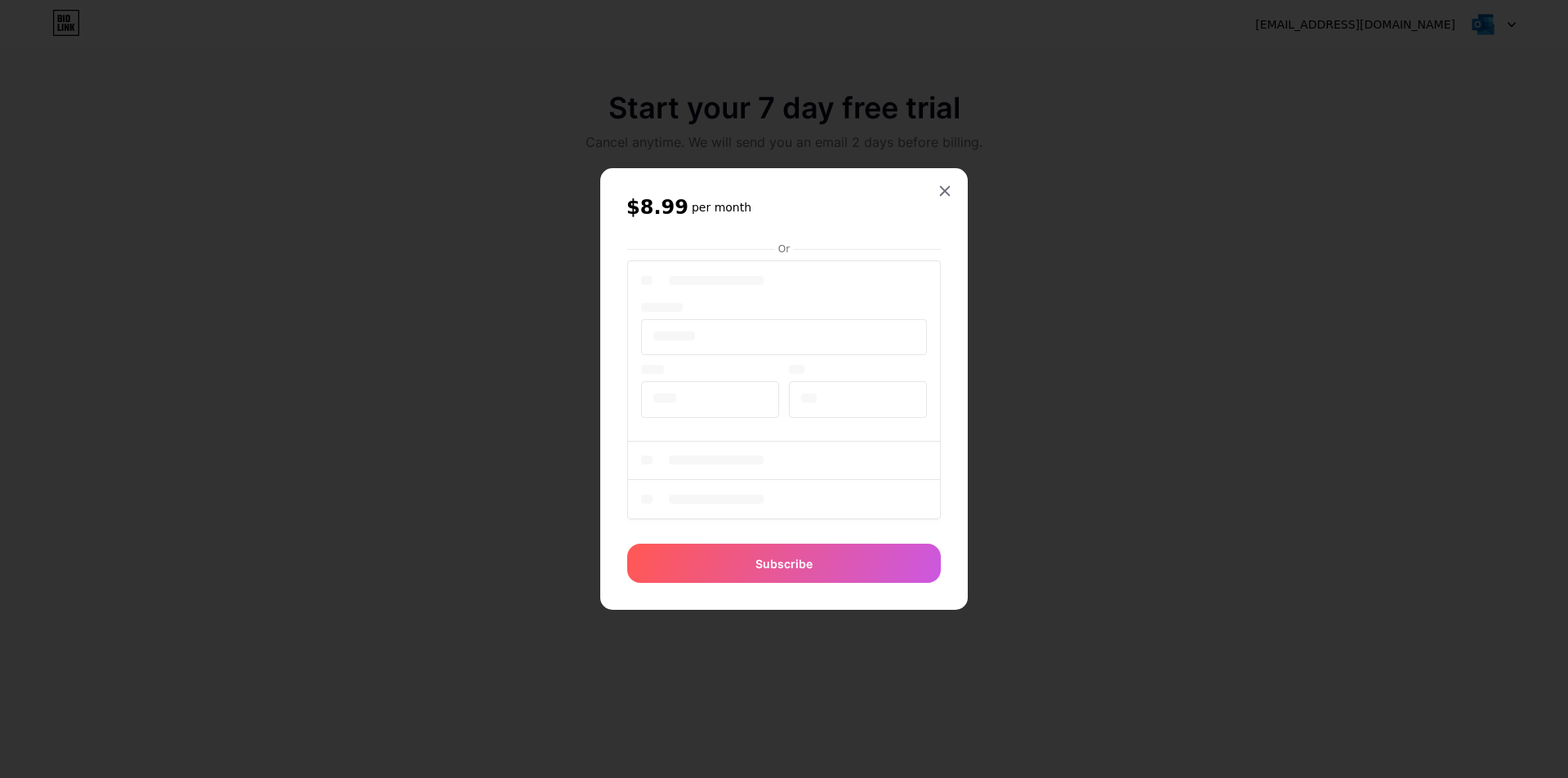
click at [825, 417] on div at bounding box center [784, 392] width 313 height 270
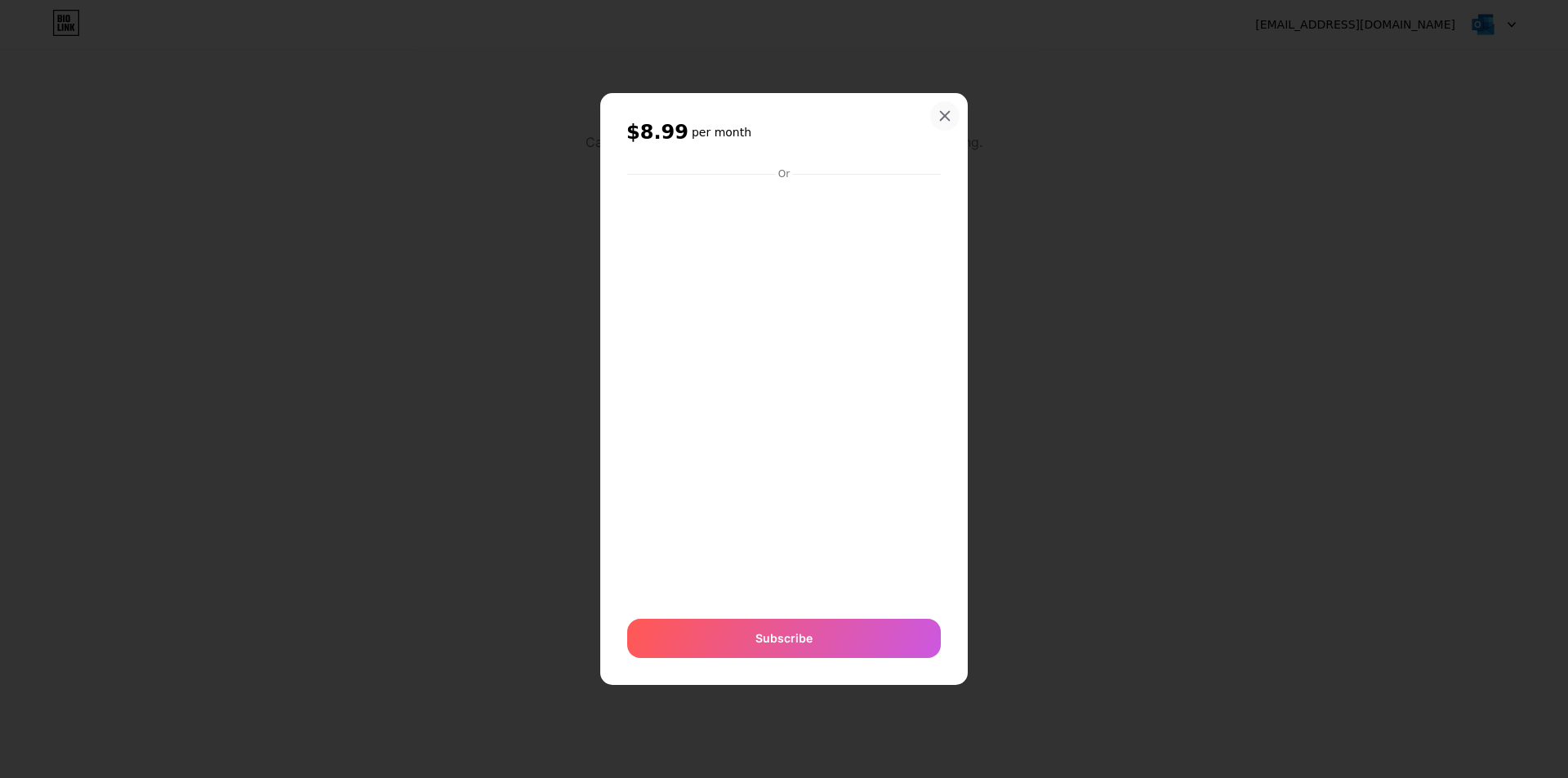
click at [942, 113] on icon at bounding box center [945, 116] width 9 height 9
